Goal: Task Accomplishment & Management: Manage account settings

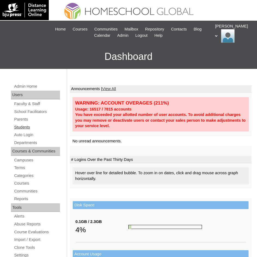
click at [31, 128] on link "Students" at bounding box center [37, 127] width 46 height 7
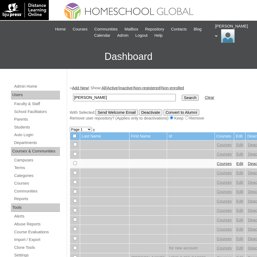
type input "Derick Luke"
drag, startPoint x: 166, startPoint y: 97, endPoint x: 179, endPoint y: 121, distance: 27.2
click at [182, 97] on input "Search" at bounding box center [190, 98] width 17 height 6
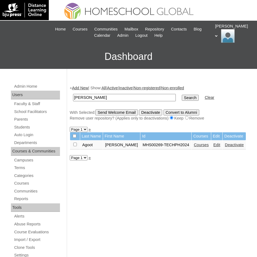
click at [194, 144] on link "Courses" at bounding box center [201, 145] width 15 height 4
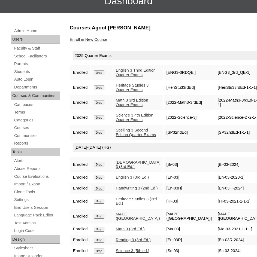
scroll to position [55, 0]
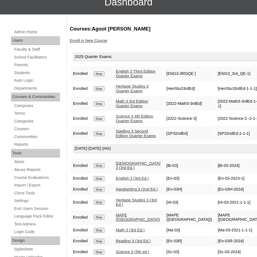
click at [98, 41] on link "Enroll in New Course" at bounding box center [89, 40] width 38 height 4
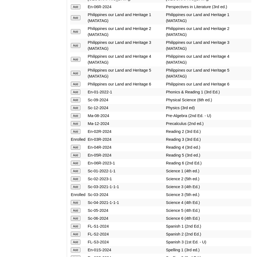
scroll to position [1231, 0]
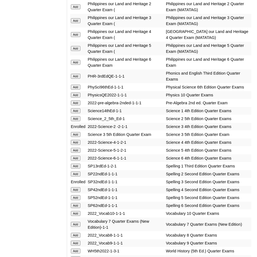
click at [78, 132] on input "Add" at bounding box center [76, 134] width 10 height 5
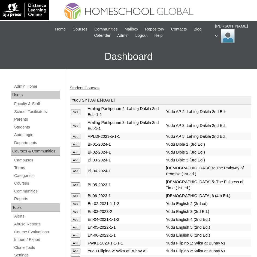
click at [94, 87] on link "Student Courses" at bounding box center [85, 88] width 30 height 4
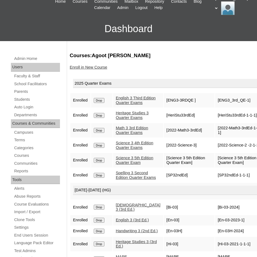
scroll to position [55, 0]
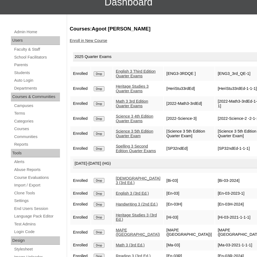
click at [101, 121] on input "Drop" at bounding box center [99, 118] width 11 height 5
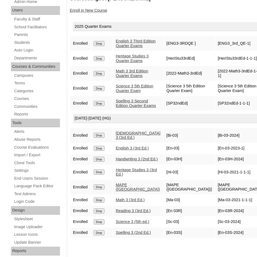
scroll to position [55, 0]
